Goal: Task Accomplishment & Management: Use online tool/utility

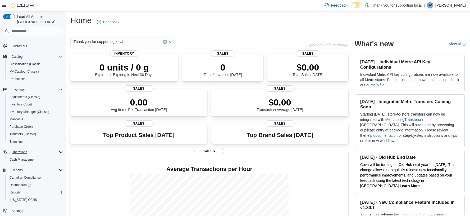
scroll to position [40, 0]
click at [13, 190] on span "Reports" at bounding box center [15, 192] width 11 height 4
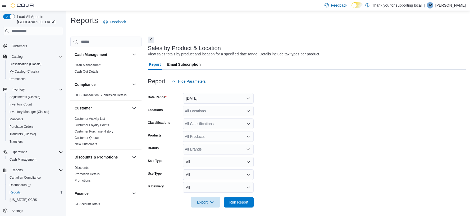
scroll to position [2, 0]
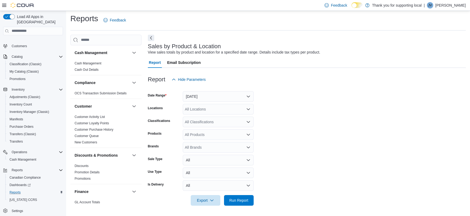
click at [206, 97] on button "[DATE]" at bounding box center [218, 96] width 71 height 11
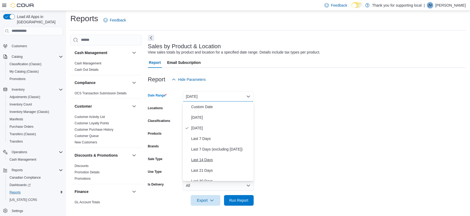
click at [207, 157] on span "Last 14 Days" at bounding box center [221, 159] width 60 height 6
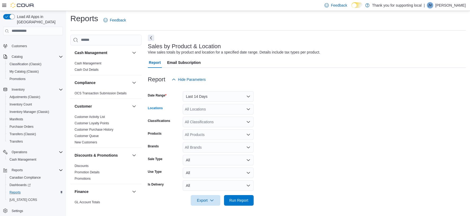
click at [210, 110] on div "All Locations" at bounding box center [218, 109] width 71 height 11
click at [203, 132] on span "Elevate" at bounding box center [200, 133] width 12 height 5
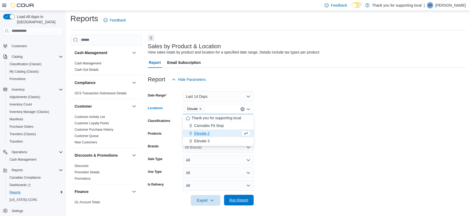
click at [242, 201] on span "Run Report" at bounding box center [239, 199] width 19 height 5
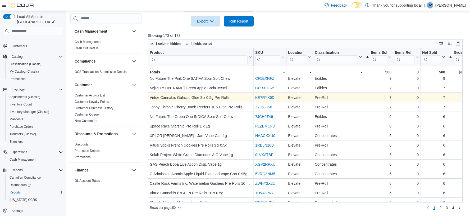
scroll to position [76, 0]
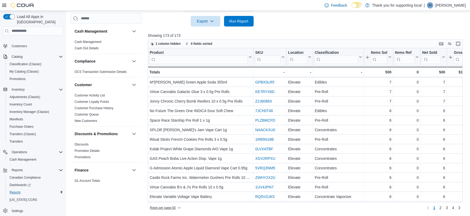
click at [167, 208] on span "Rows per page : 50" at bounding box center [163, 207] width 26 height 4
click at [172, 195] on span "100 rows" at bounding box center [172, 197] width 17 height 4
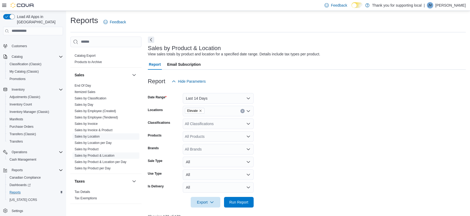
scroll to position [349, 0]
click at [93, 135] on link "Sales by Location" at bounding box center [87, 136] width 25 height 4
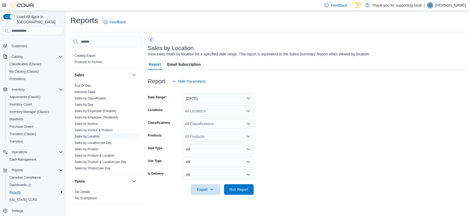
click at [205, 95] on button "[DATE]" at bounding box center [218, 98] width 71 height 11
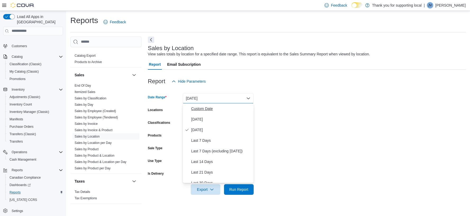
click at [202, 111] on span "Custom Date" at bounding box center [221, 108] width 60 height 6
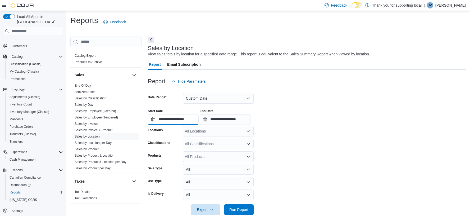
click at [189, 120] on input "**********" at bounding box center [173, 119] width 51 height 11
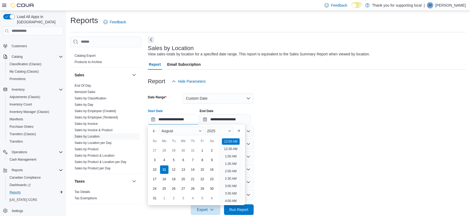
scroll to position [16, 0]
click at [215, 161] on div "9" at bounding box center [211, 159] width 9 height 9
type input "**********"
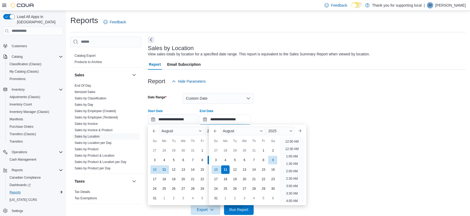
click at [240, 118] on input "**********" at bounding box center [225, 119] width 51 height 11
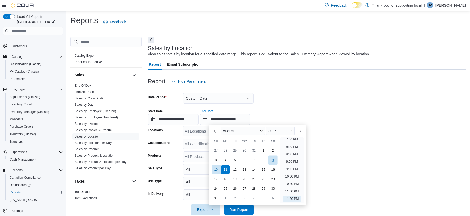
click at [274, 159] on div "9" at bounding box center [273, 159] width 9 height 9
type input "**********"
click at [354, 119] on div "**********" at bounding box center [307, 115] width 318 height 20
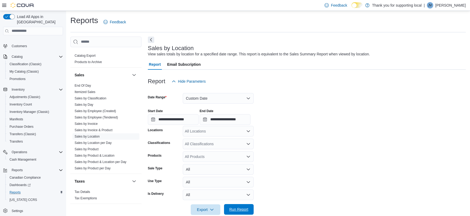
click at [245, 211] on span "Run Report" at bounding box center [239, 208] width 19 height 5
click at [348, 134] on form "**********" at bounding box center [307, 151] width 318 height 128
click at [200, 96] on button "Custom Date" at bounding box center [218, 98] width 71 height 11
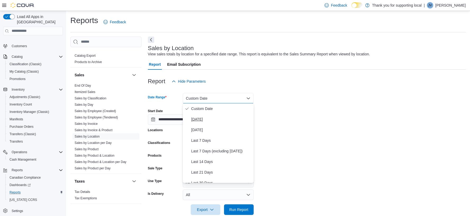
click at [200, 119] on span "[DATE]" at bounding box center [221, 119] width 60 height 6
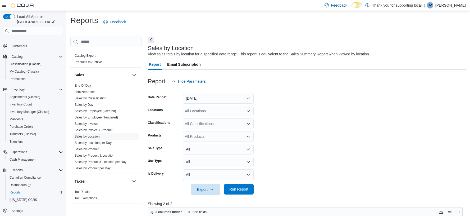
click at [245, 193] on span "Run Report" at bounding box center [238, 189] width 23 height 11
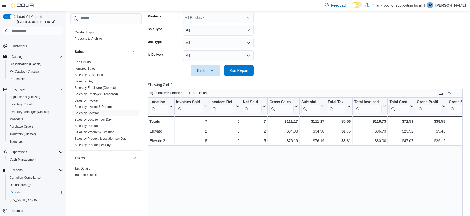
scroll to position [120, 0]
click form "Date Range [DATE] Locations All Locations Classifications All Classifications P…"
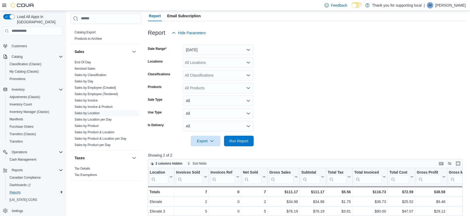
scroll to position [50, 0]
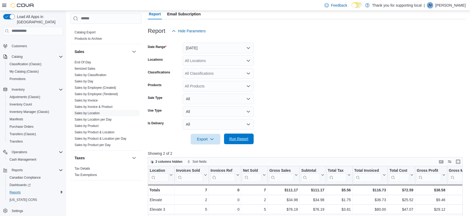
click span "Run Report"
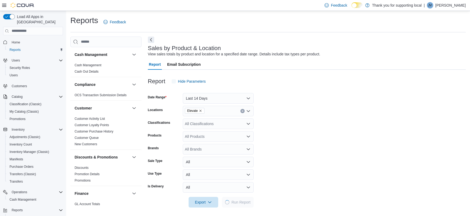
scroll to position [12, 0]
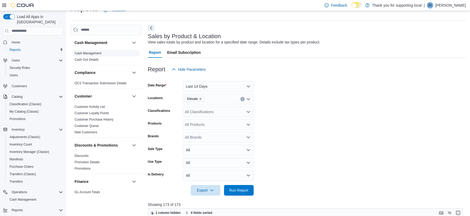
click at [94, 51] on link "Cash Management" at bounding box center [88, 53] width 27 height 4
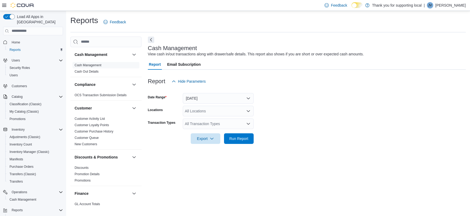
click at [199, 97] on button "Today" at bounding box center [218, 98] width 71 height 11
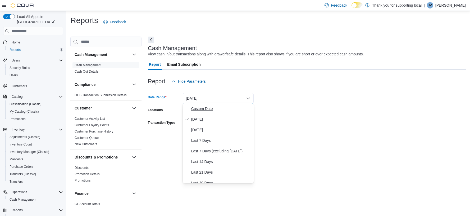
click at [200, 108] on span "Custom Date" at bounding box center [221, 108] width 60 height 6
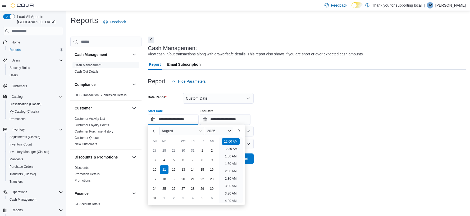
click at [179, 118] on input "**********" at bounding box center [173, 119] width 51 height 11
click at [203, 160] on div "8" at bounding box center [202, 159] width 9 height 9
type input "**********"
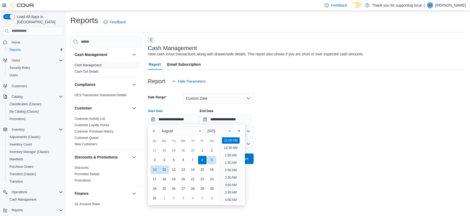
click at [268, 140] on form "**********" at bounding box center [307, 125] width 318 height 77
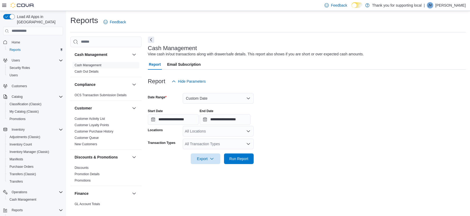
click at [235, 131] on div "All Locations" at bounding box center [218, 131] width 71 height 11
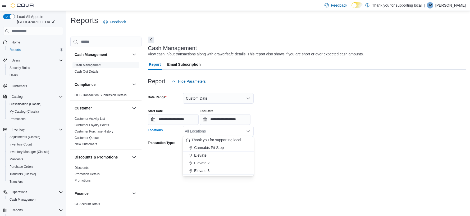
click at [203, 153] on span "Elevate" at bounding box center [200, 154] width 12 height 5
drag, startPoint x: 315, startPoint y: 152, endPoint x: 309, endPoint y: 153, distance: 5.6
click at [315, 153] on div at bounding box center [307, 151] width 318 height 4
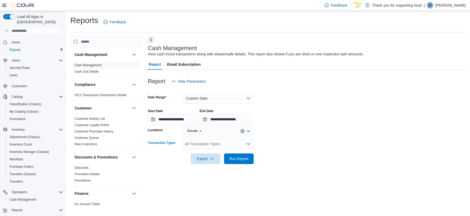
click at [227, 141] on div "All Transaction Types" at bounding box center [218, 143] width 71 height 11
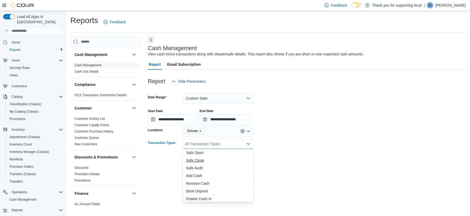
click at [197, 160] on span "Safe Close" at bounding box center [218, 160] width 65 height 5
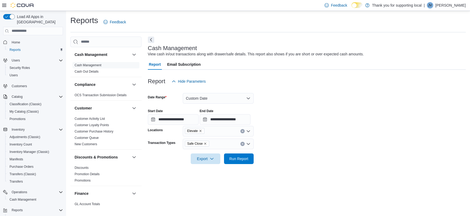
click at [328, 155] on form "**********" at bounding box center [307, 125] width 318 height 77
click at [242, 159] on span "Run Report" at bounding box center [239, 158] width 19 height 5
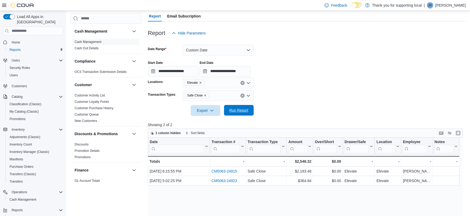
scroll to position [51, 0]
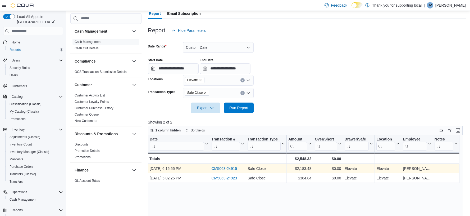
click at [230, 167] on link "CM5063-24915" at bounding box center [225, 168] width 26 height 4
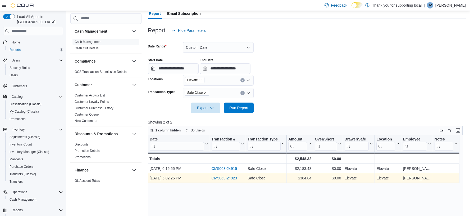
click at [229, 177] on link "CM5063-24923" at bounding box center [225, 178] width 26 height 4
